Goal: Task Accomplishment & Management: Complete application form

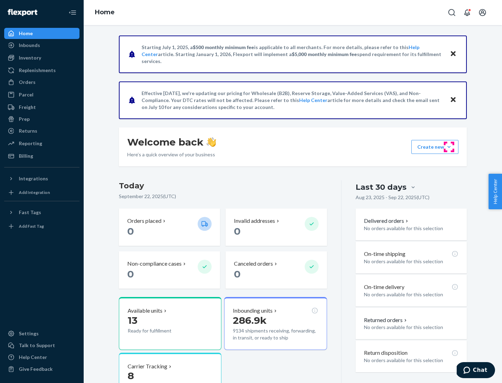
click at [449, 147] on button "Create new Create new inbound Create new order Create new product" at bounding box center [434, 147] width 47 height 14
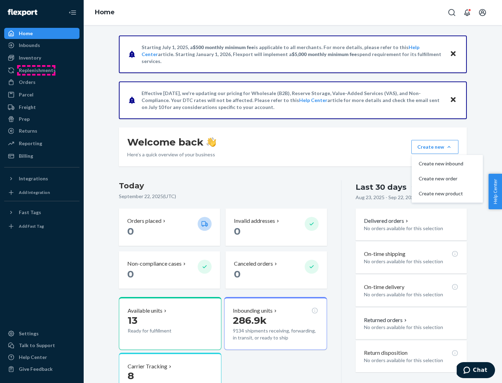
click at [36, 70] on div "Replenishments" at bounding box center [37, 70] width 37 height 7
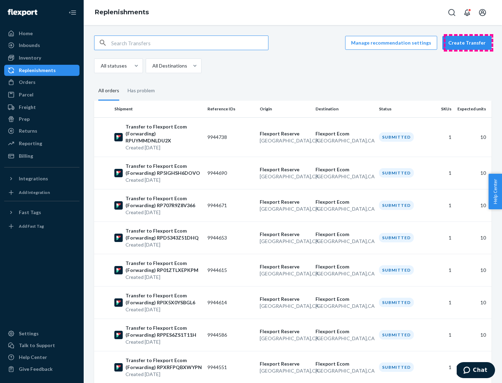
click at [468, 43] on button "Create Transfer" at bounding box center [466, 43] width 49 height 14
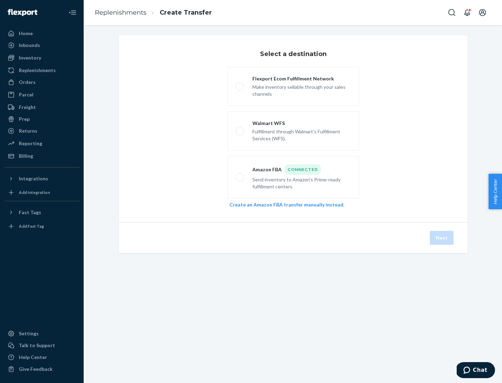
click at [302, 79] on div "Flexport Ecom Fulfillment Network" at bounding box center [301, 78] width 98 height 7
click at [240, 84] on input "Flexport Ecom Fulfillment Network Make inventory sellable through your sales ch…" at bounding box center [238, 86] width 5 height 5
radio input "true"
click at [442, 238] on button "Next" at bounding box center [442, 238] width 24 height 14
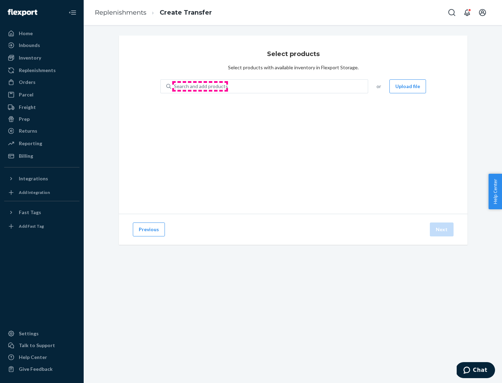
click at [200, 86] on div "Search and add products" at bounding box center [201, 86] width 54 height 7
click at [175, 86] on input "Search and add products" at bounding box center [174, 86] width 1 height 7
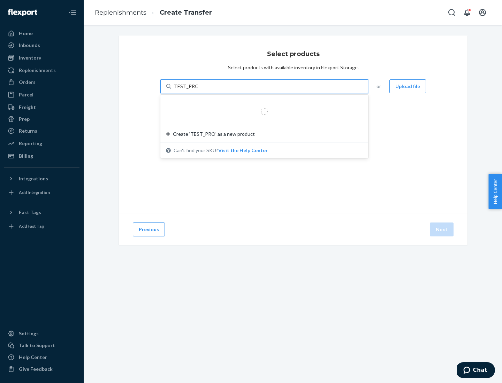
type input "TEST_PRODUCT"
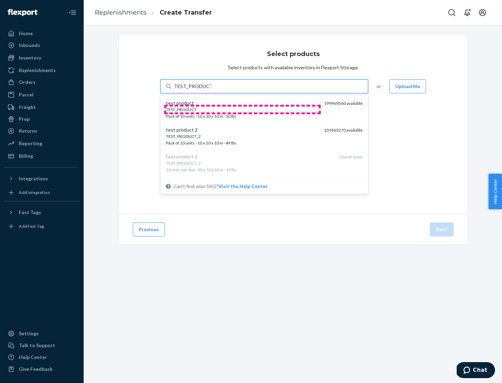
click at [242, 109] on div "TEST_PRODUCT" at bounding box center [242, 110] width 152 height 6
click at [211, 90] on input "TEST_PRODUCT" at bounding box center [192, 86] width 37 height 7
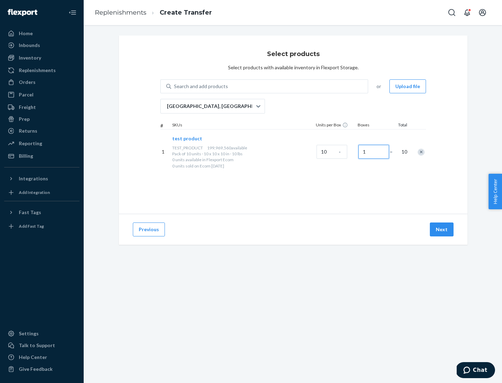
type input "1"
click at [442, 230] on button "Next" at bounding box center [442, 230] width 24 height 14
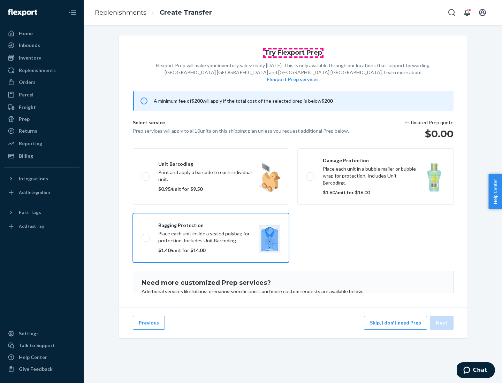
click at [142, 236] on input "Bagging protection Place each unit inside a sealed polybag for protection. Incl…" at bounding box center [144, 238] width 5 height 5
checkbox input "true"
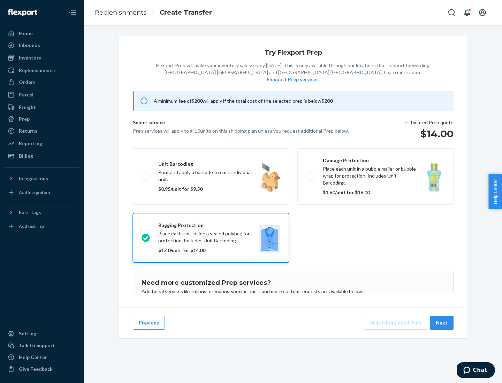
click at [442, 323] on button "Next" at bounding box center [442, 323] width 24 height 14
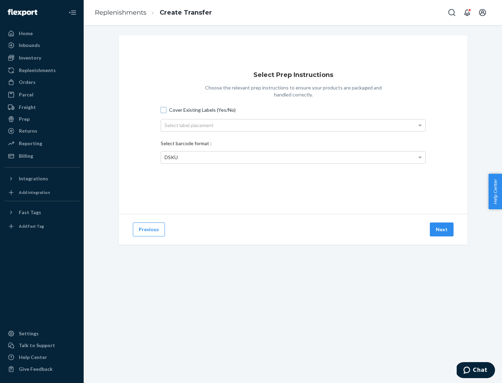
click at [163, 110] on input "Cover Existing Labels (Yes/No)" at bounding box center [164, 110] width 6 height 6
checkbox input "true"
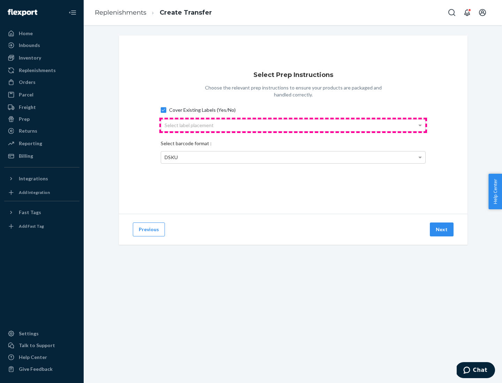
click at [293, 125] on div "Select label placement" at bounding box center [293, 126] width 264 height 12
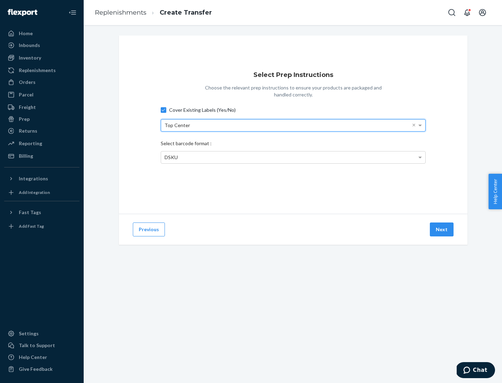
click at [171, 157] on span "DSKU" at bounding box center [171, 157] width 13 height 6
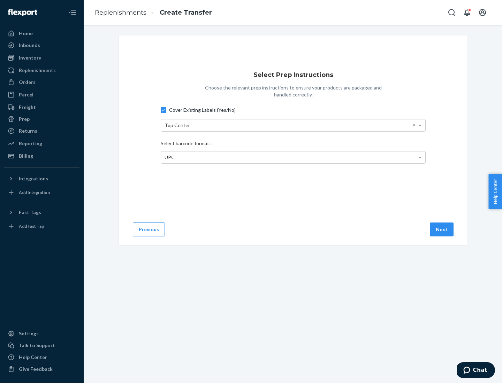
click at [442, 230] on button "Next" at bounding box center [442, 230] width 24 height 14
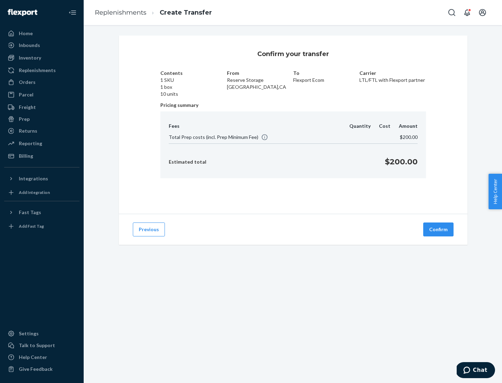
click at [439, 230] on button "Confirm" at bounding box center [438, 230] width 30 height 14
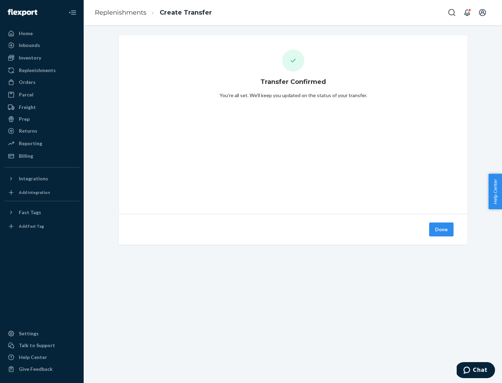
click at [42, 45] on div "Inbounds" at bounding box center [42, 45] width 74 height 10
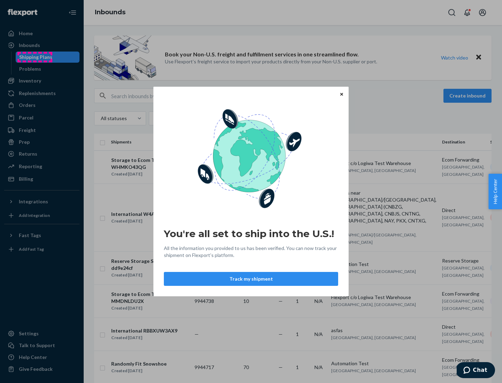
click at [35, 57] on div "You're all set to ship into the U.S.! All the information you provided to us ha…" at bounding box center [251, 191] width 502 height 383
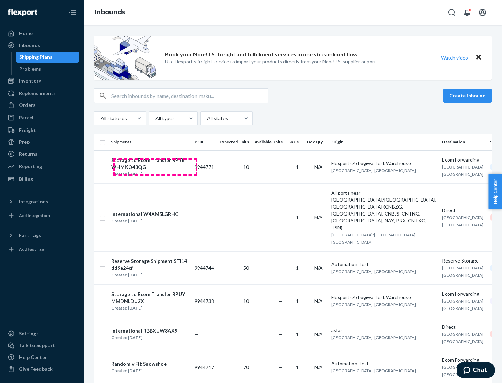
click at [155, 167] on div "Storage to Ecom Transfer RPY8WHMKO43QG" at bounding box center [149, 164] width 77 height 14
